Goal: Task Accomplishment & Management: Complete application form

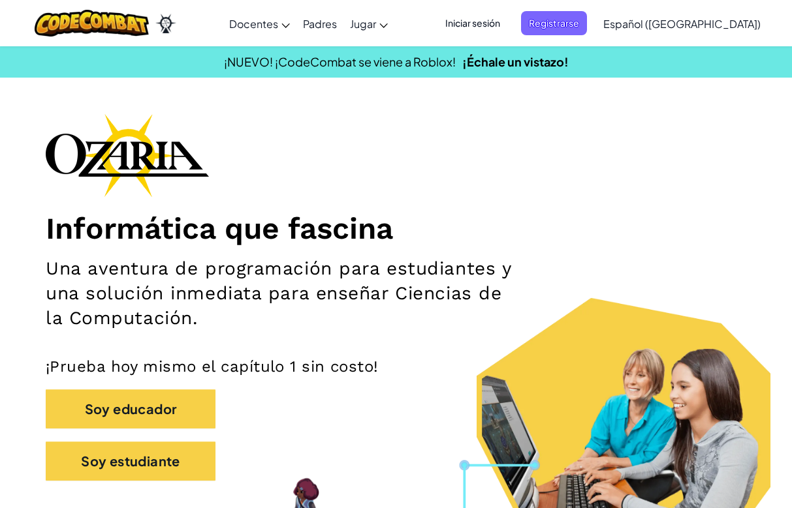
click at [508, 23] on span "Iniciar sesión" at bounding box center [472, 23] width 70 height 24
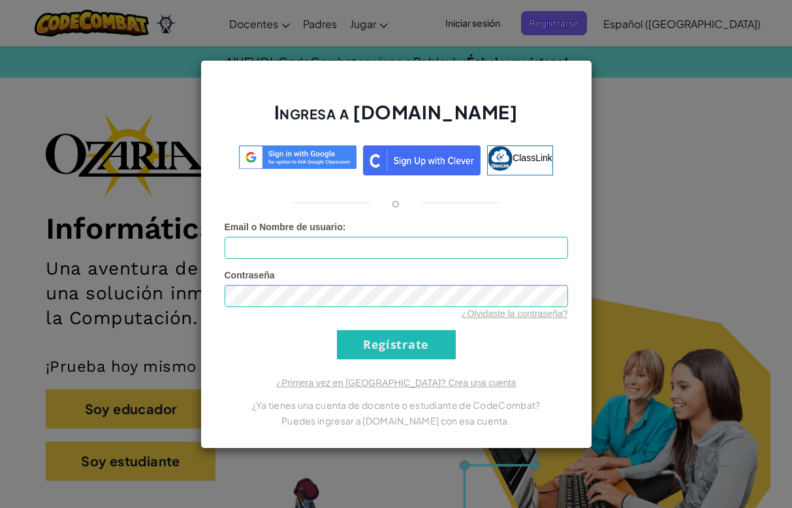
click at [510, 312] on link "¿Olvidaste la contraseña?" at bounding box center [514, 314] width 106 height 10
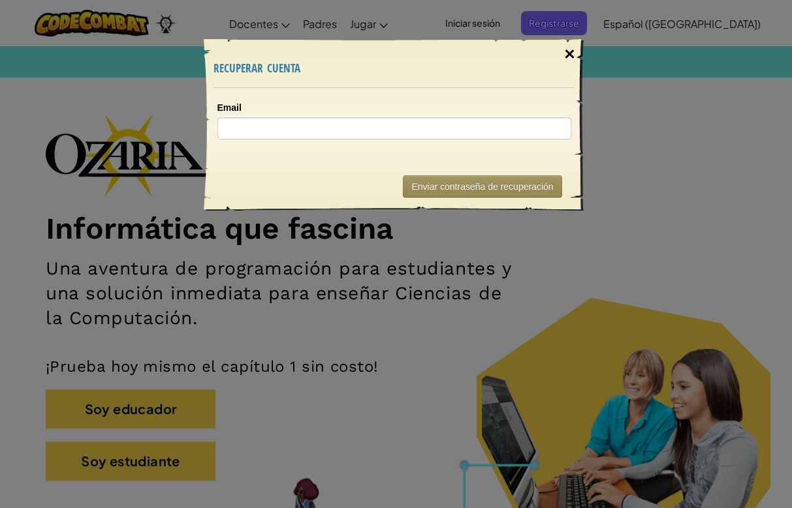
click at [572, 54] on div "×" at bounding box center [569, 54] width 30 height 38
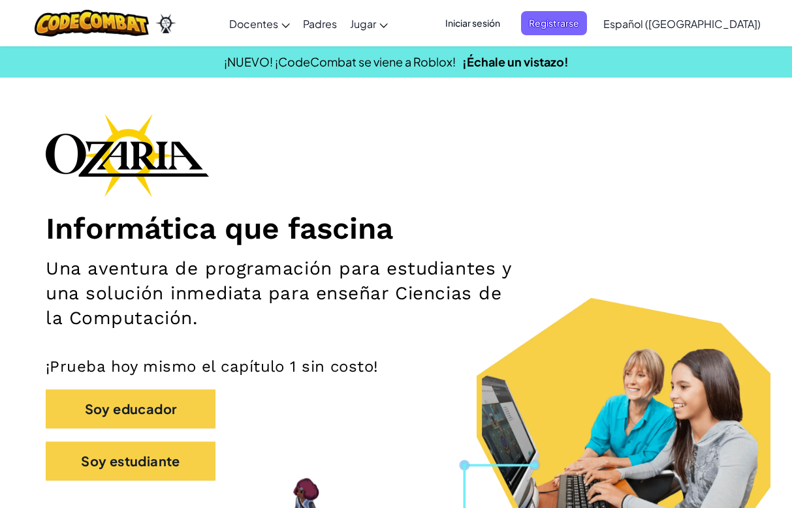
click at [503, 17] on span "Iniciar sesión" at bounding box center [472, 23] width 70 height 24
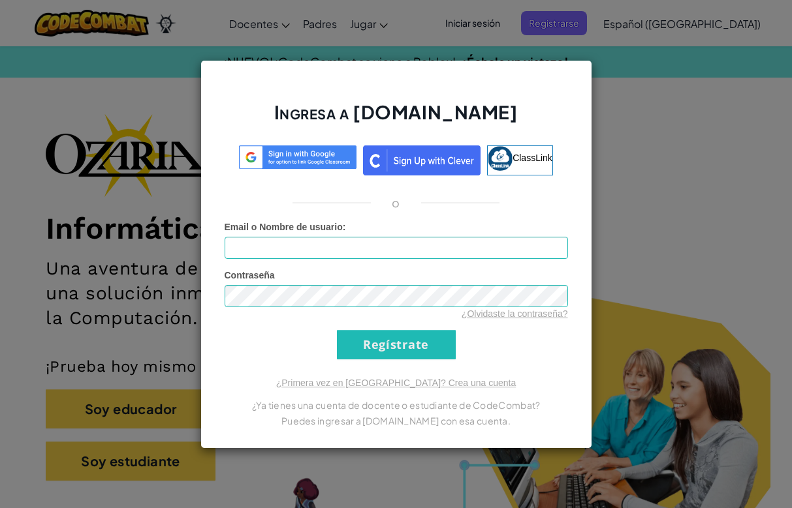
click at [335, 149] on img at bounding box center [297, 158] width 117 height 24
click at [335, 153] on img at bounding box center [297, 158] width 117 height 24
click at [372, 252] on input "Email o Nombre de usuario :" at bounding box center [396, 248] width 343 height 22
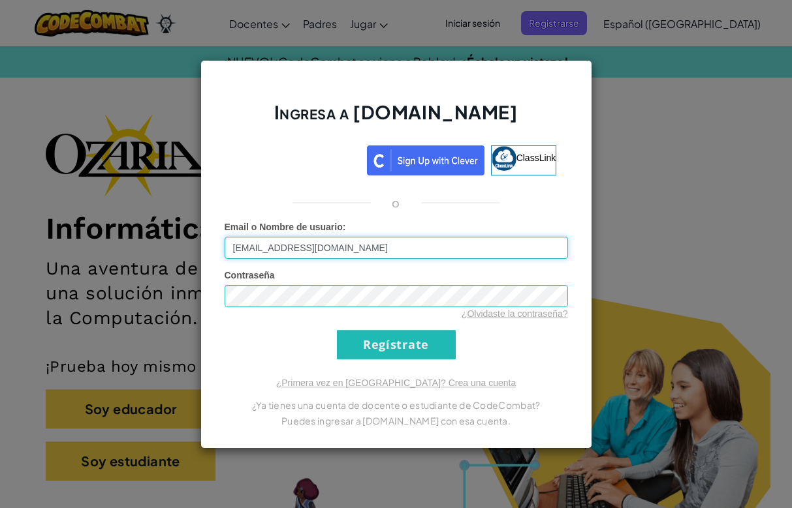
type input "[EMAIL_ADDRESS][DOMAIN_NAME]"
click at [493, 309] on link "¿Olvidaste la contraseña?" at bounding box center [514, 314] width 106 height 10
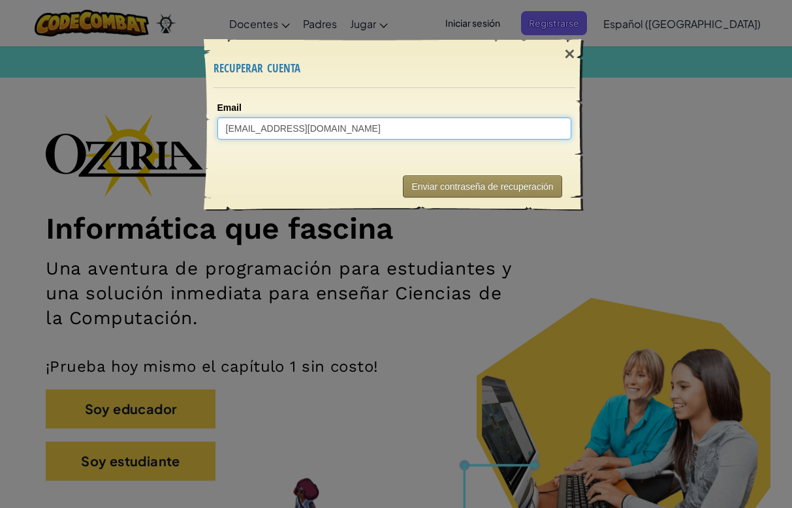
type input "[EMAIL_ADDRESS][DOMAIN_NAME]"
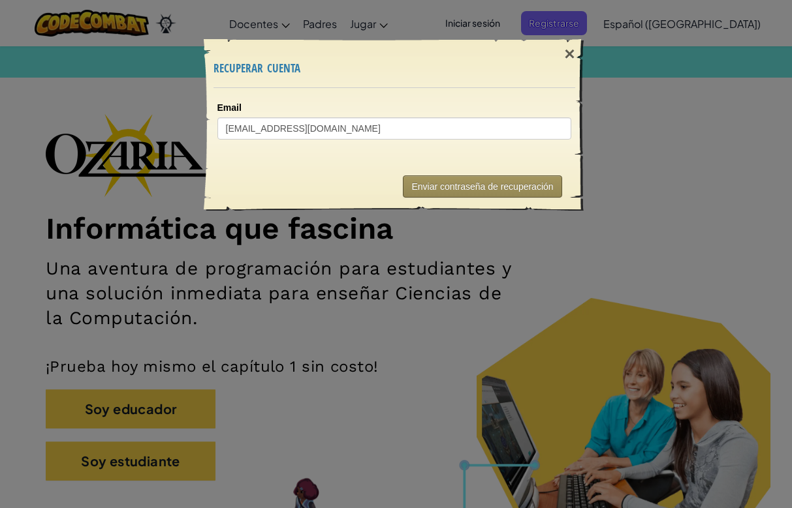
click at [477, 186] on button "Enviar contraseña de recuperación" at bounding box center [482, 187] width 159 height 22
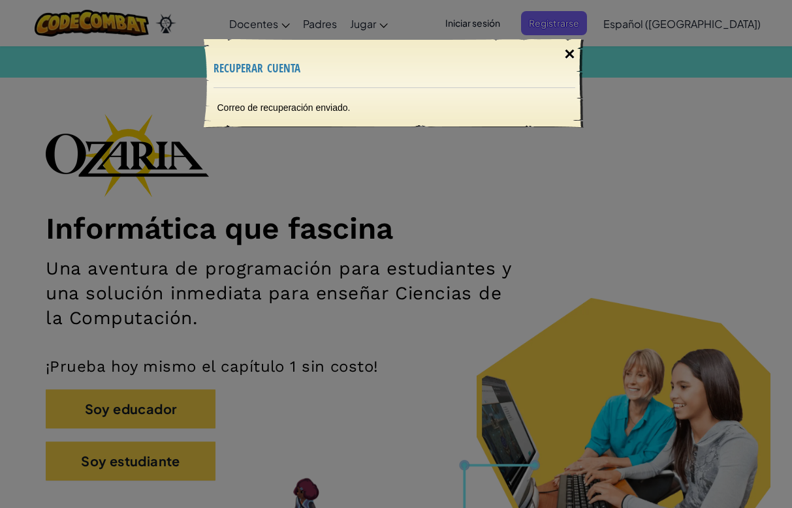
click at [580, 52] on div "×" at bounding box center [569, 54] width 30 height 38
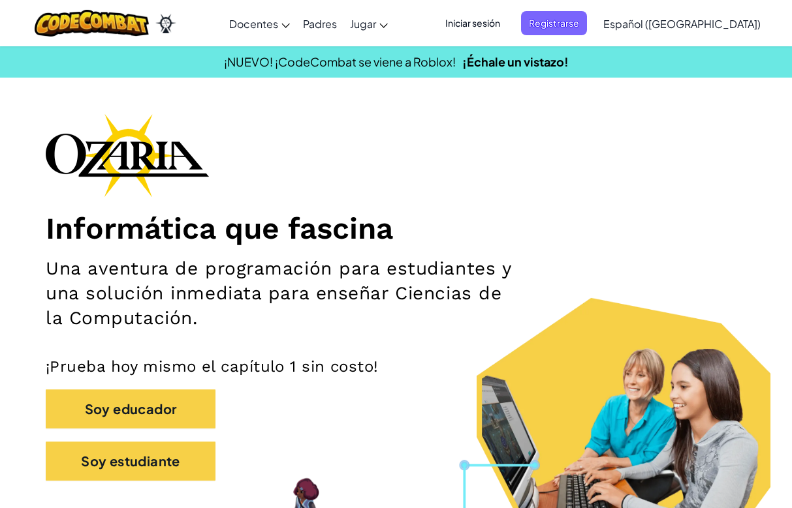
click at [508, 24] on span "Iniciar sesión" at bounding box center [472, 23] width 70 height 24
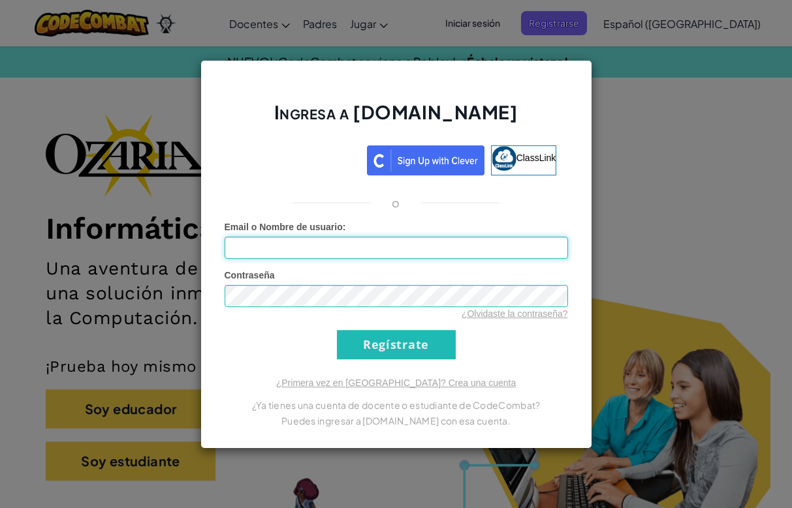
click at [437, 251] on input "Email o Nombre de usuario :" at bounding box center [396, 248] width 343 height 22
click at [369, 268] on form "Email o Nombre de usuario : A Contraseña ¿Olvidaste la contraseña? Regístrate" at bounding box center [396, 290] width 343 height 139
click at [333, 263] on form "Email o Nombre de usuario : A Contraseña ¿Olvidaste la contraseña? Regístrate" at bounding box center [396, 290] width 343 height 139
click at [337, 252] on input "A" at bounding box center [396, 248] width 343 height 22
type input "[EMAIL_ADDRESS][DOMAIN_NAME]"
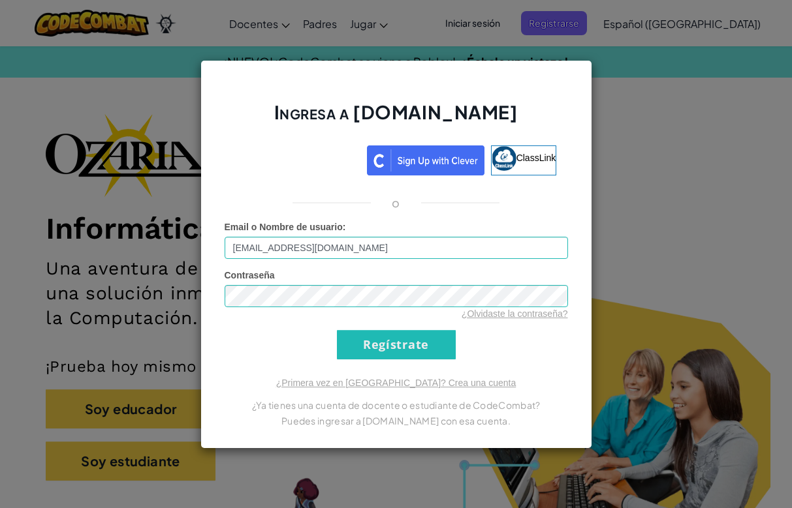
click at [394, 348] on input "Regístrate" at bounding box center [396, 344] width 119 height 29
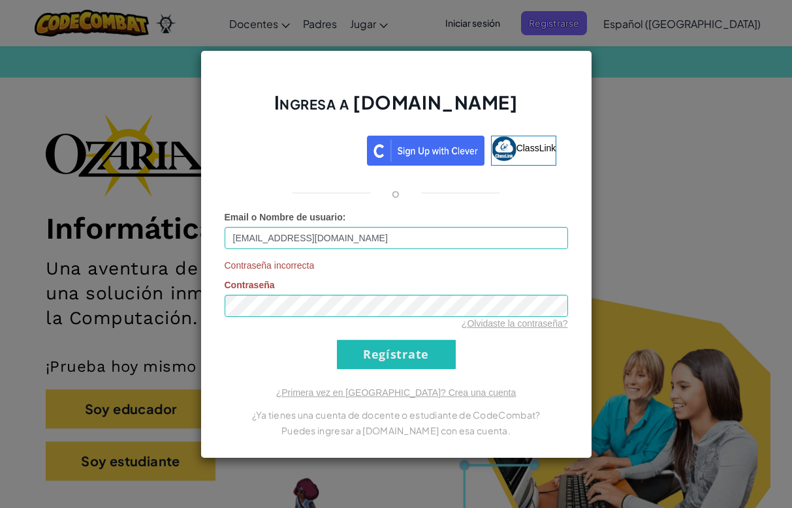
click at [394, 348] on input "Regístrate" at bounding box center [396, 354] width 119 height 29
click at [358, 352] on input "Regístrate" at bounding box center [396, 354] width 119 height 29
